Goal: Information Seeking & Learning: Check status

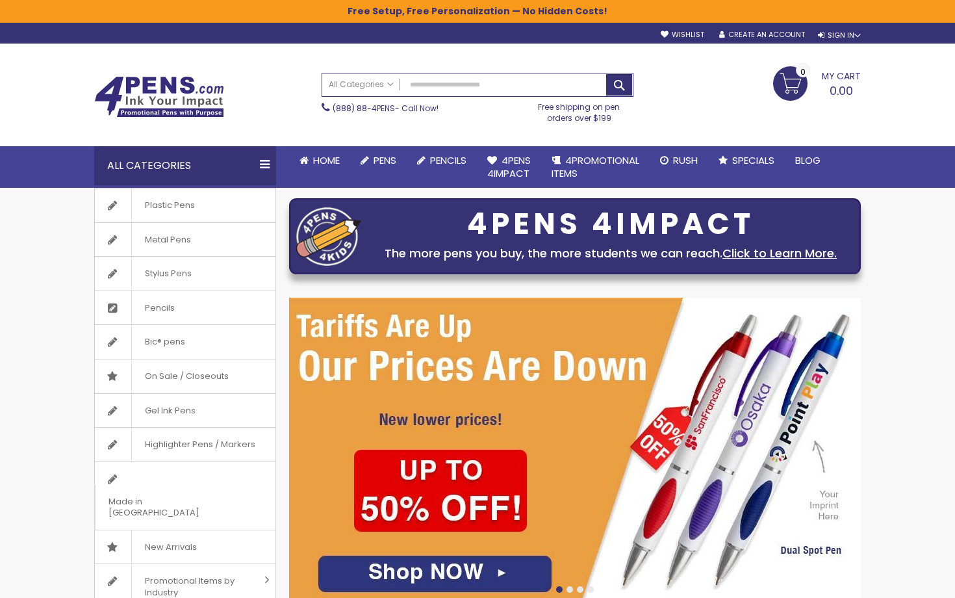
click at [838, 42] on div "Skip to Content sample Wishlist Sign Out Sign In Sign In Login Forgot Your Pass…" at bounding box center [478, 33] width 780 height 20
click at [832, 36] on div "Sign In" at bounding box center [839, 36] width 43 height 10
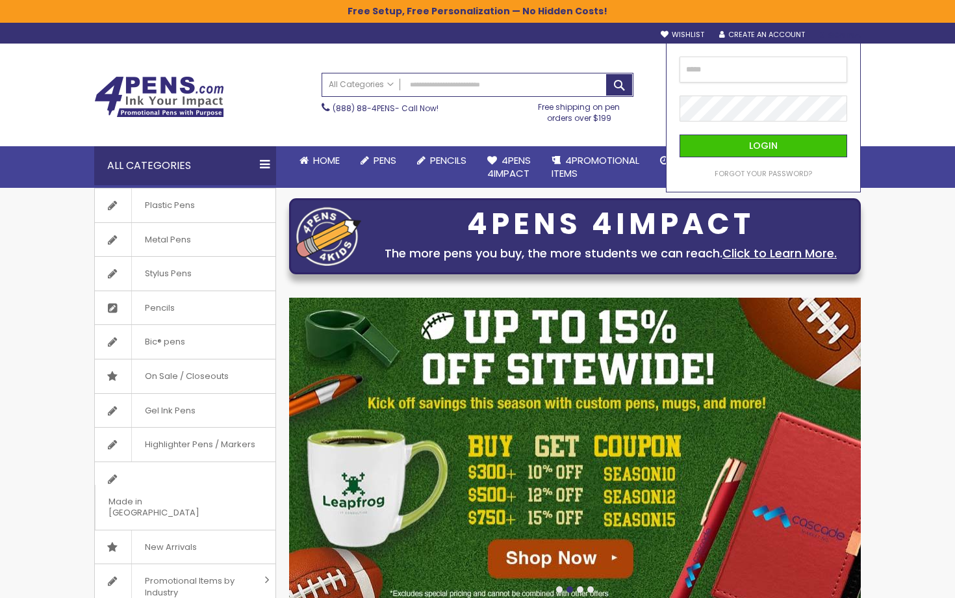
type input "**********"
click at [763, 146] on button "Login" at bounding box center [764, 146] width 168 height 23
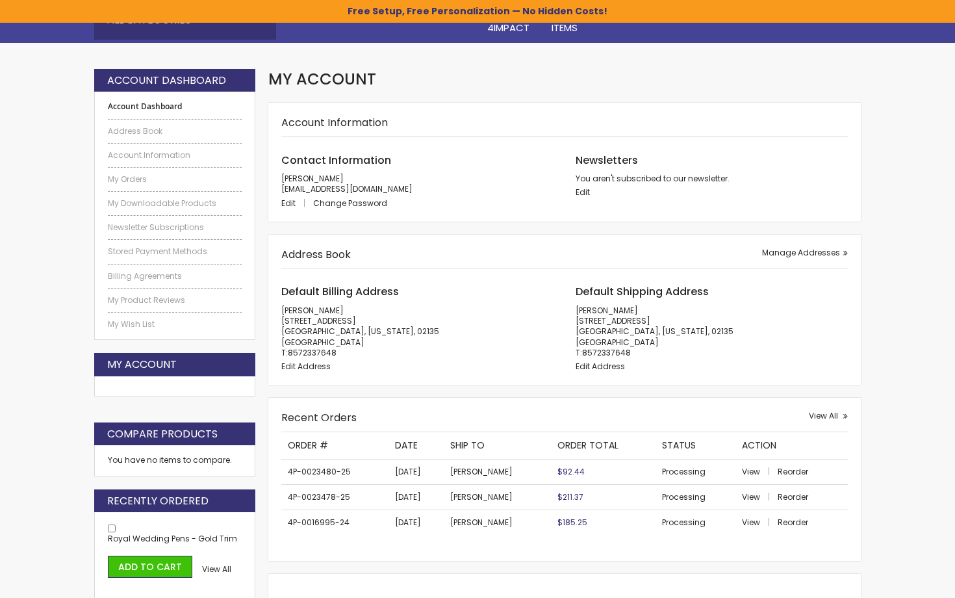
scroll to position [253, 0]
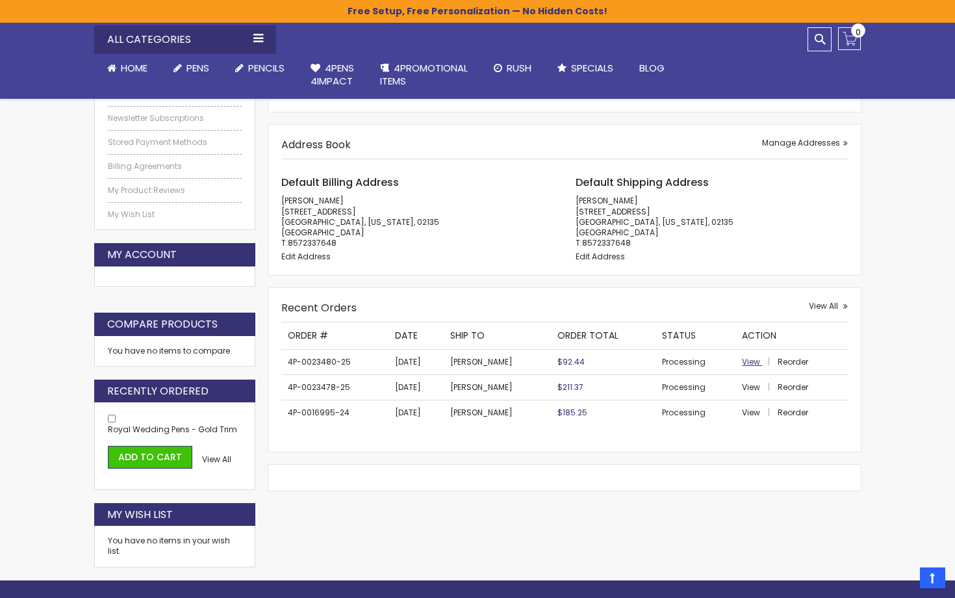
click at [750, 361] on span "View" at bounding box center [751, 361] width 18 height 11
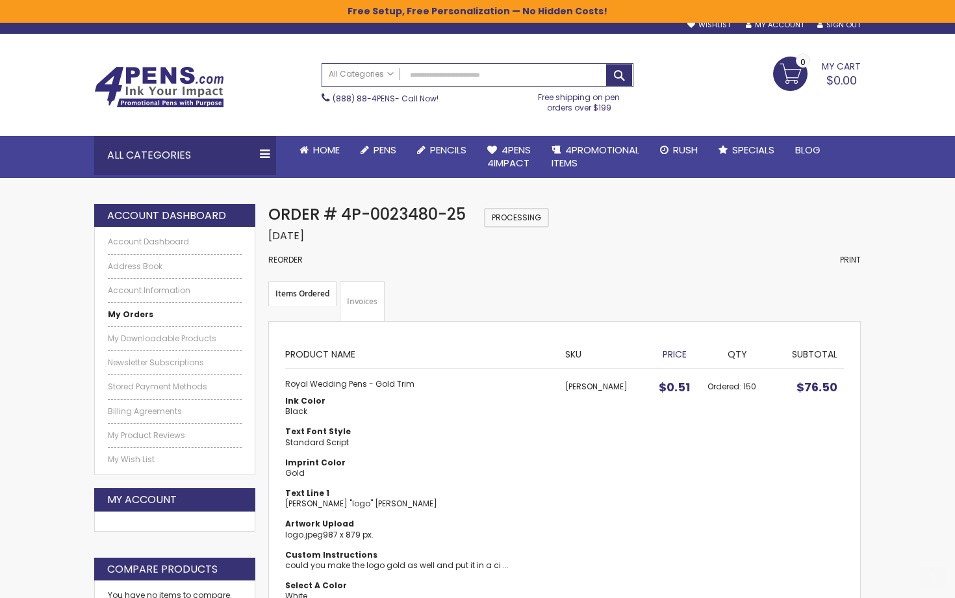
scroll to position [9, 0]
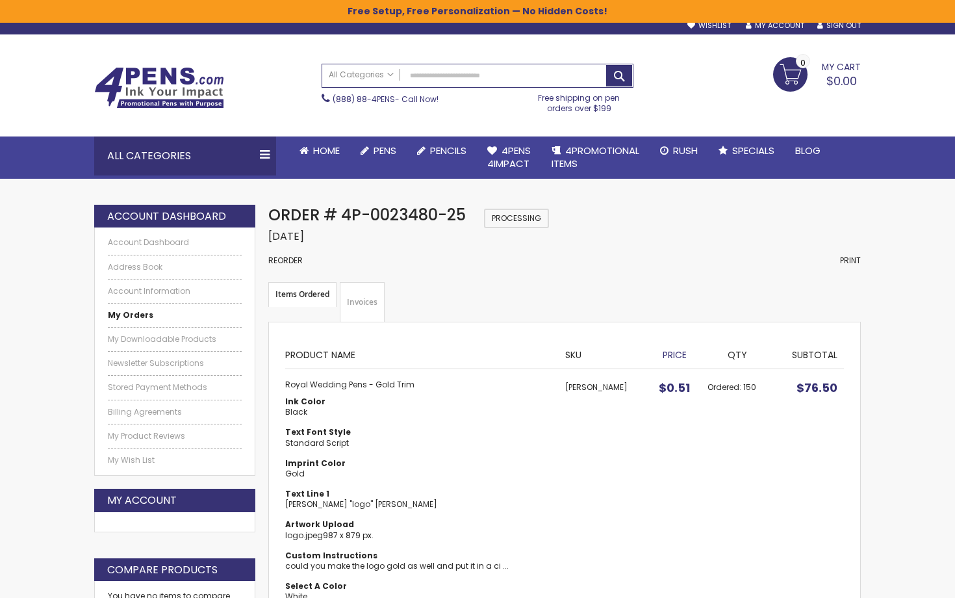
click at [175, 93] on img at bounding box center [159, 88] width 130 height 42
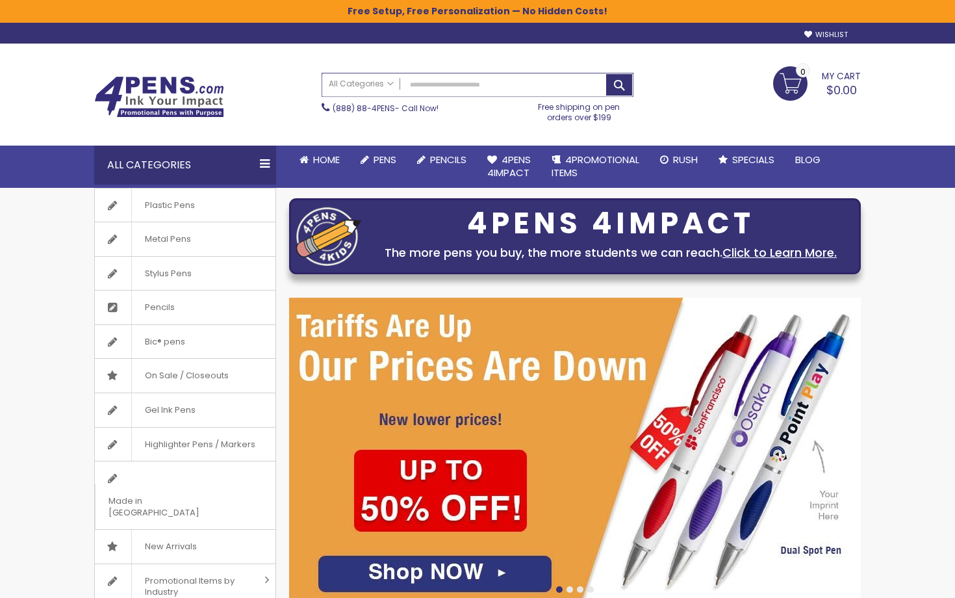
click at [433, 89] on input "Search" at bounding box center [477, 84] width 311 height 23
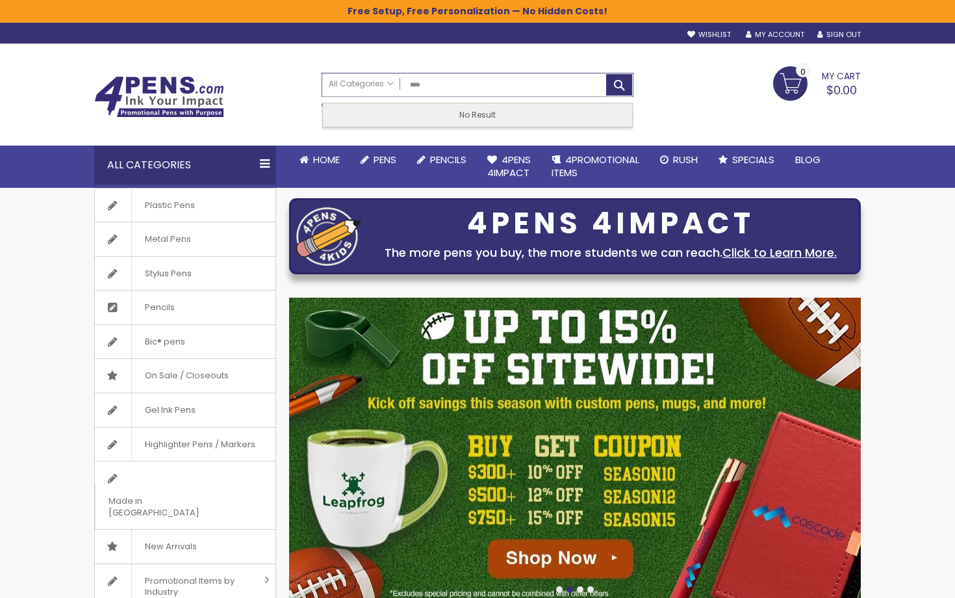
type input "*****"
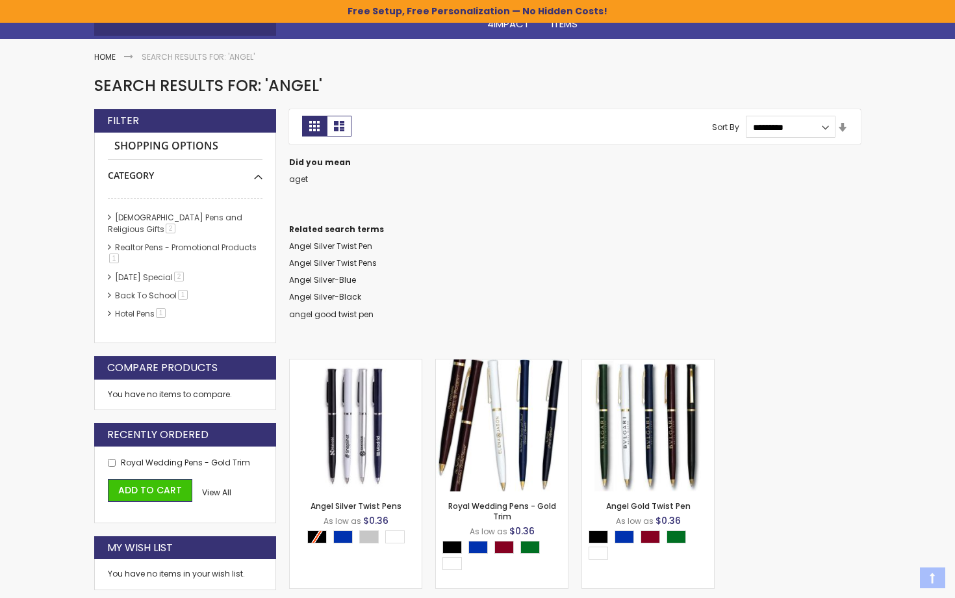
scroll to position [153, 0]
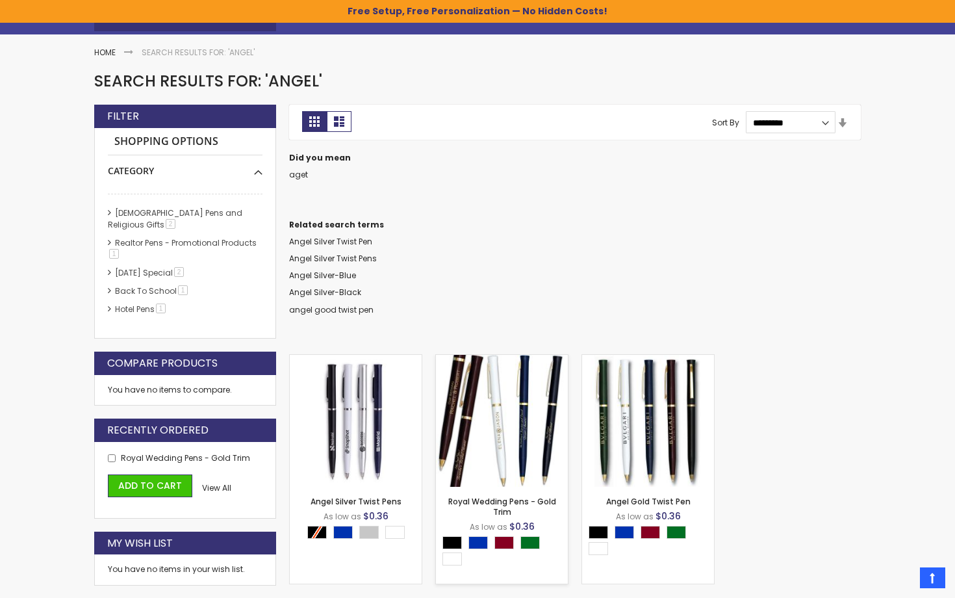
click at [509, 411] on img at bounding box center [502, 421] width 132 height 132
